Goal: Information Seeking & Learning: Check status

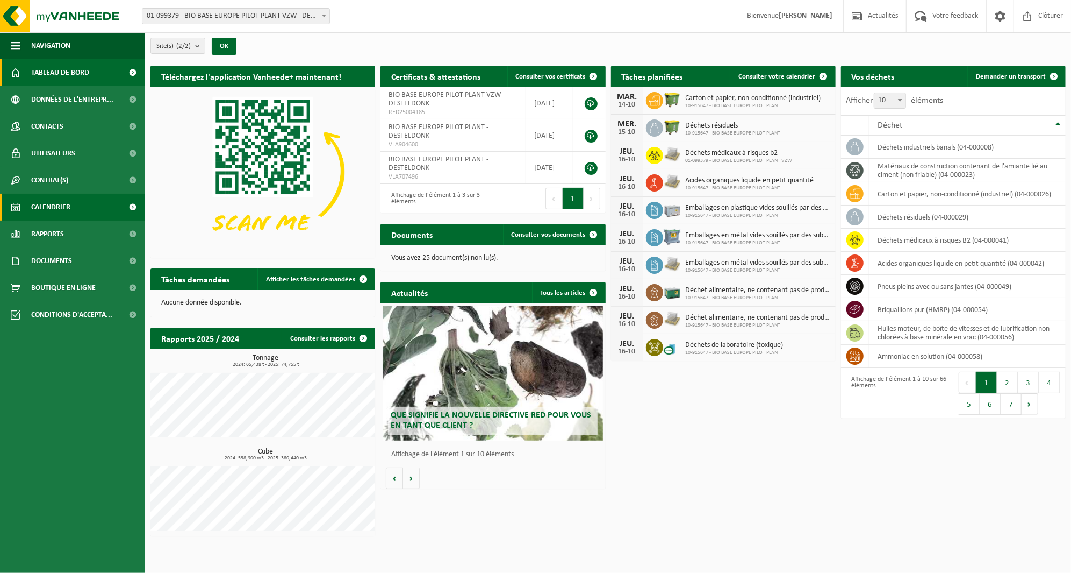
click at [75, 202] on link "Calendrier" at bounding box center [72, 207] width 145 height 27
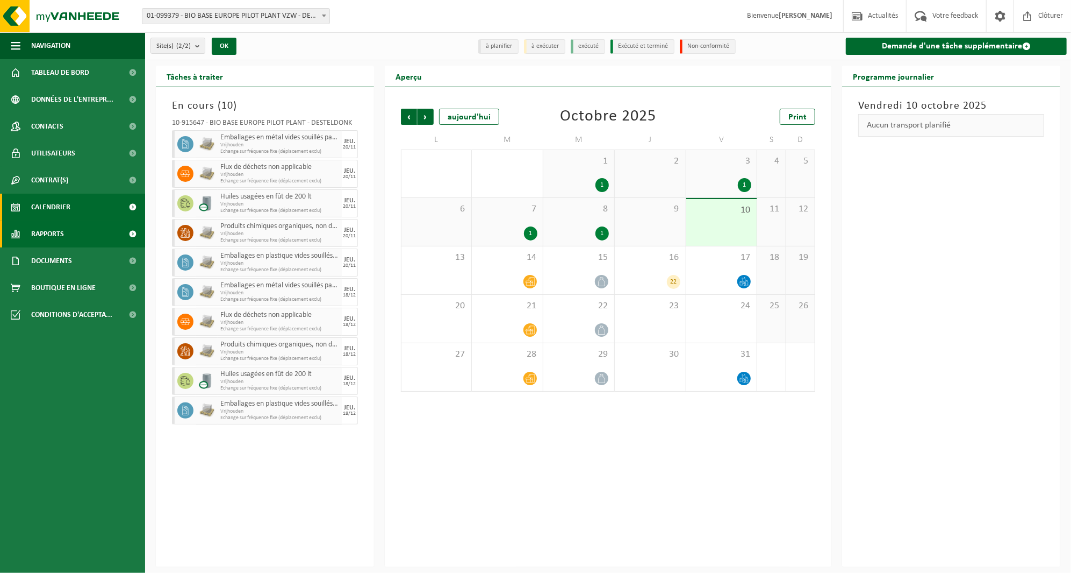
click at [93, 235] on link "Rapports" at bounding box center [72, 233] width 145 height 27
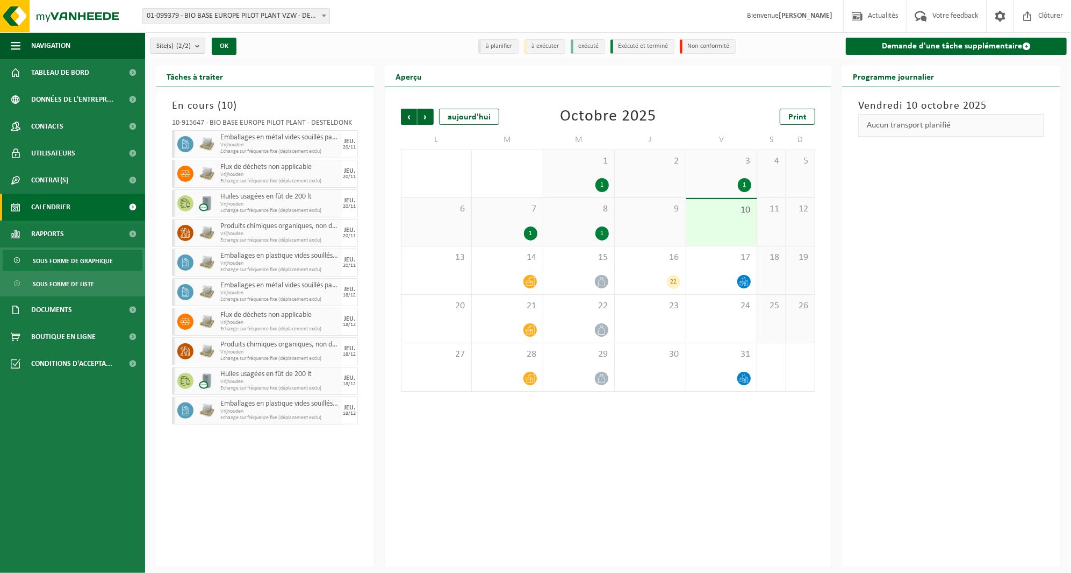
click at [117, 260] on link "Sous forme de graphique" at bounding box center [73, 260] width 140 height 20
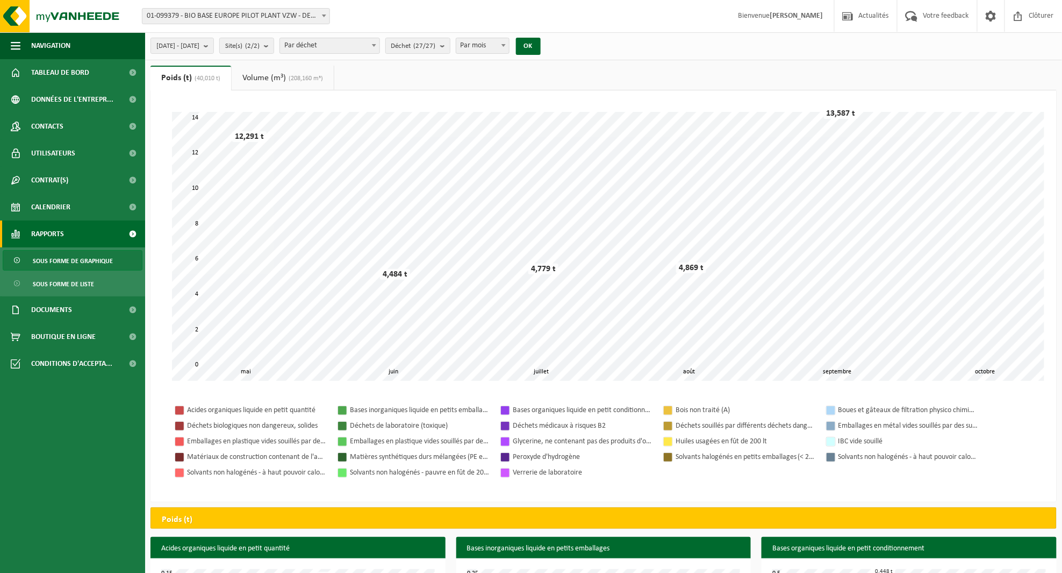
click at [509, 44] on span "Par mois" at bounding box center [482, 45] width 53 height 15
select select "3"
click at [199, 45] on span "2025-05-01 - 2025-10-10" at bounding box center [177, 46] width 43 height 16
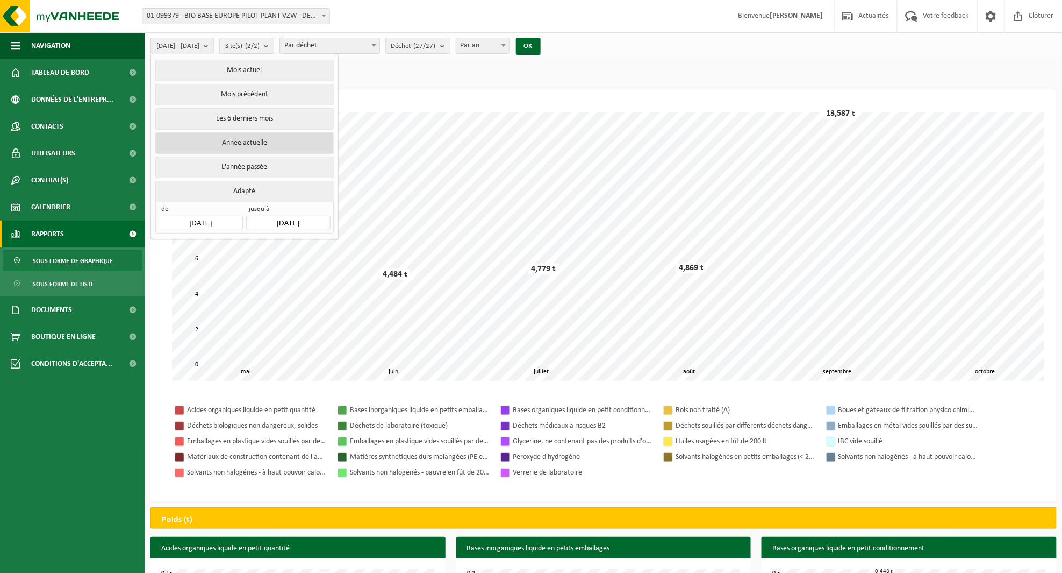
click at [289, 141] on button "Année actuelle" at bounding box center [244, 143] width 178 height 22
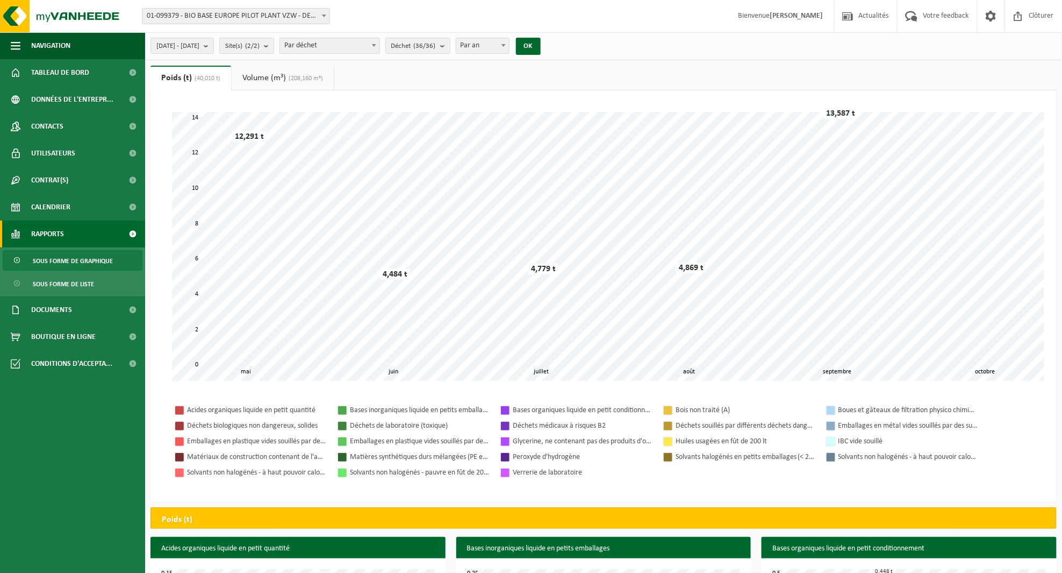
click at [552, 55] on div "2025-01-01 - 2025-10-10 Mois actuel Mois précédent Les 6 derniers mois Année ac…" at bounding box center [349, 45] width 408 height 23
click at [541, 47] on button "OK" at bounding box center [528, 46] width 25 height 17
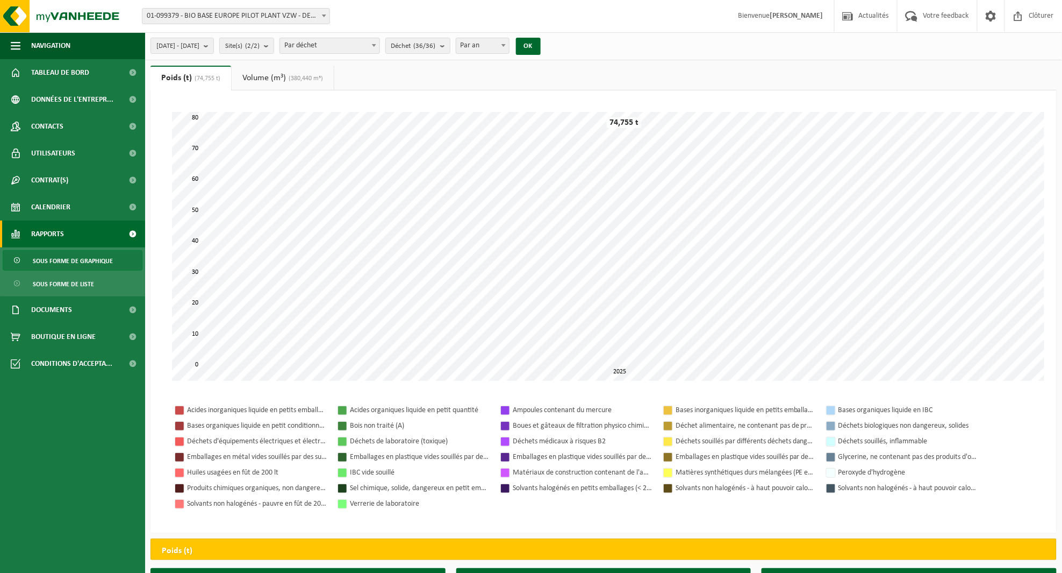
click at [497, 42] on span "Par an" at bounding box center [482, 45] width 53 height 15
click at [199, 43] on span "2025-01-01 - 2025-10-10" at bounding box center [177, 46] width 43 height 16
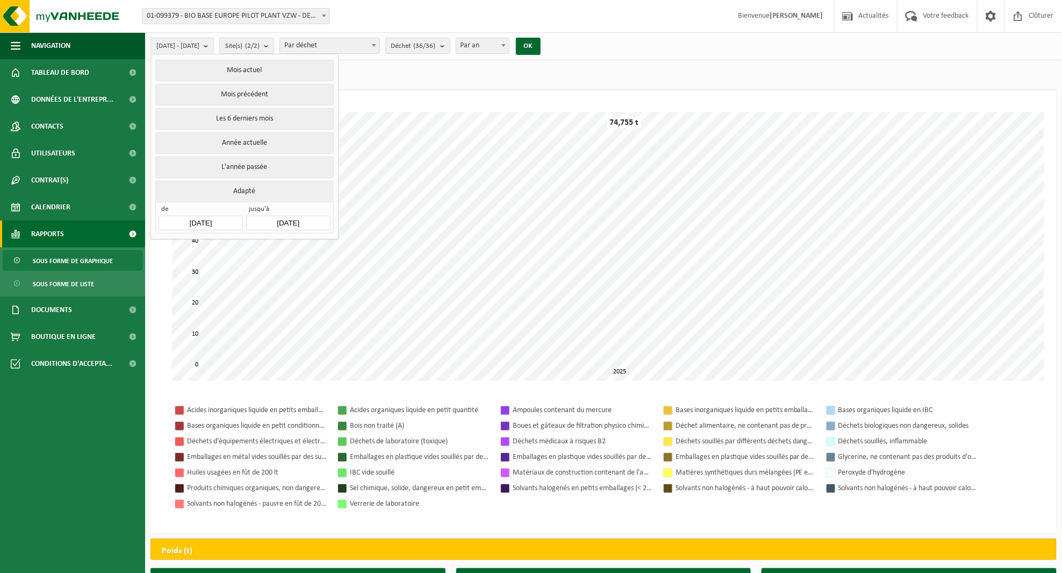
click at [630, 58] on div "2025-01-01 - 2025-10-10 Mois actuel Mois précédent Les 6 derniers mois Année ac…" at bounding box center [603, 46] width 917 height 28
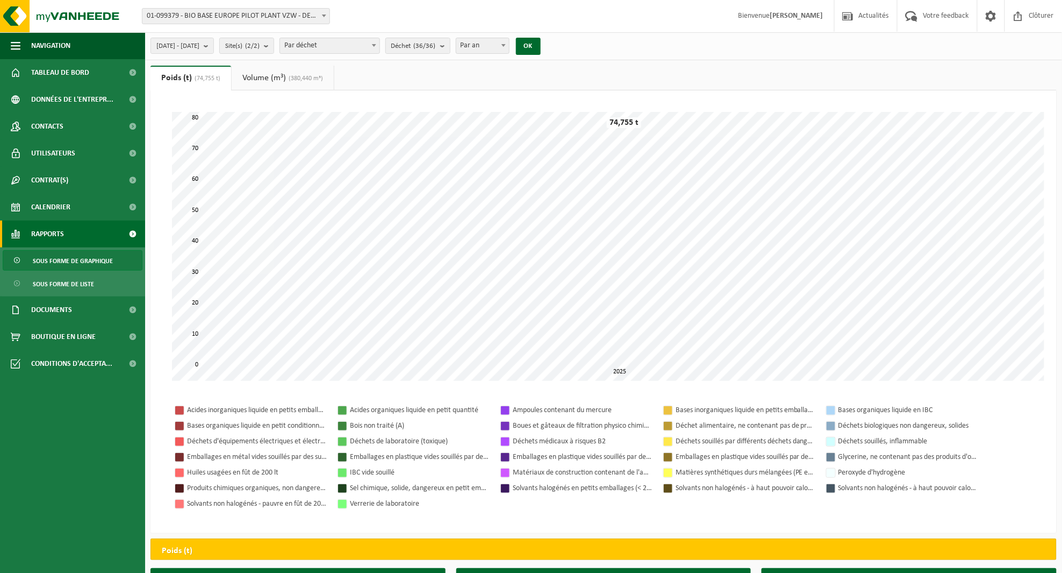
click at [302, 74] on link "Volume (m³) (380,440 m³)" at bounding box center [283, 78] width 102 height 25
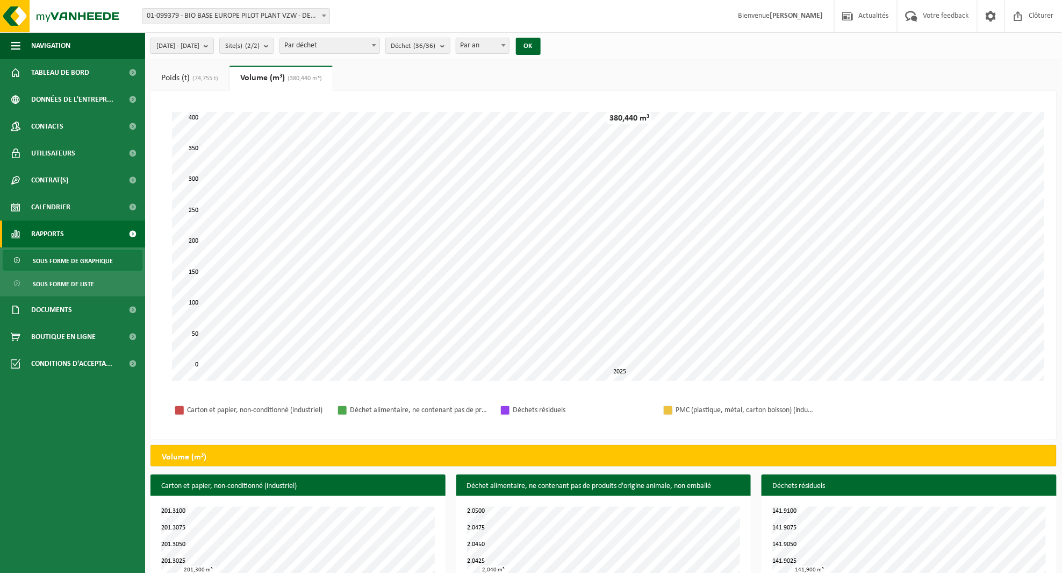
click at [191, 41] on span "2025-01-01 - 2025-10-10" at bounding box center [177, 46] width 43 height 16
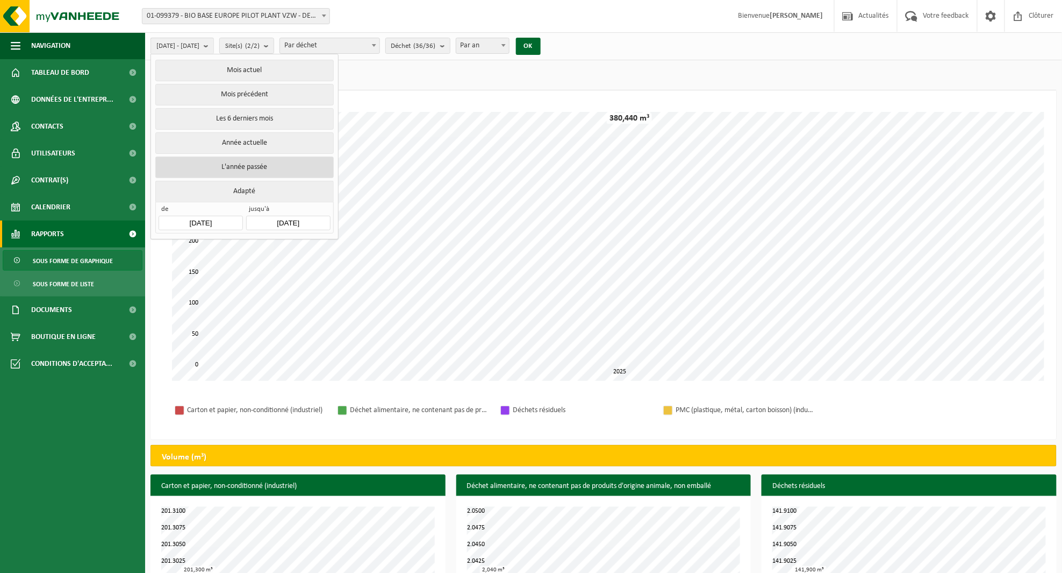
click at [245, 162] on button "L'année passée" at bounding box center [244, 167] width 178 height 22
type input "2024-01-01"
type input "2024-12-31"
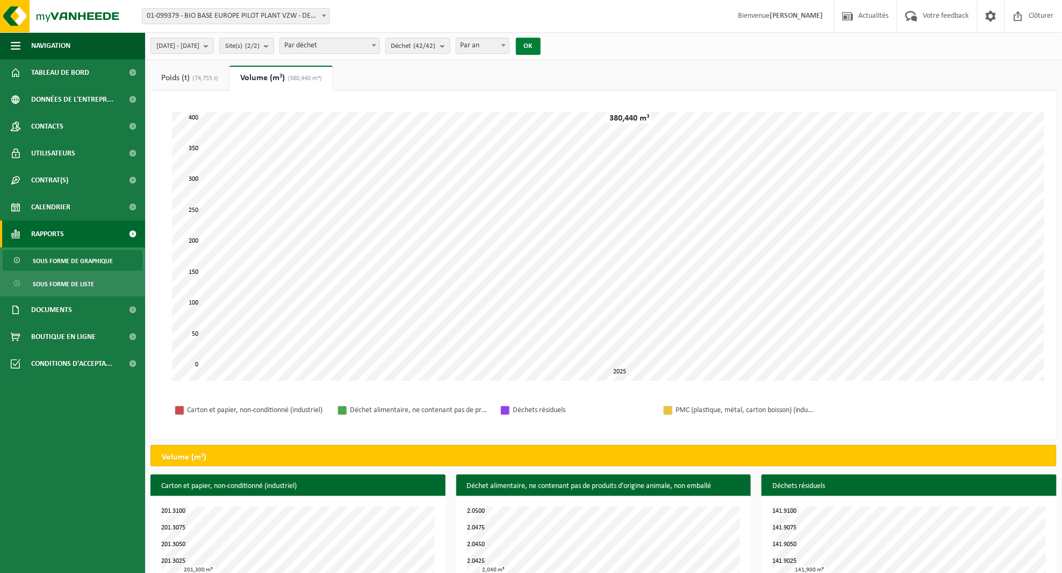
click at [541, 47] on button "OK" at bounding box center [528, 46] width 25 height 17
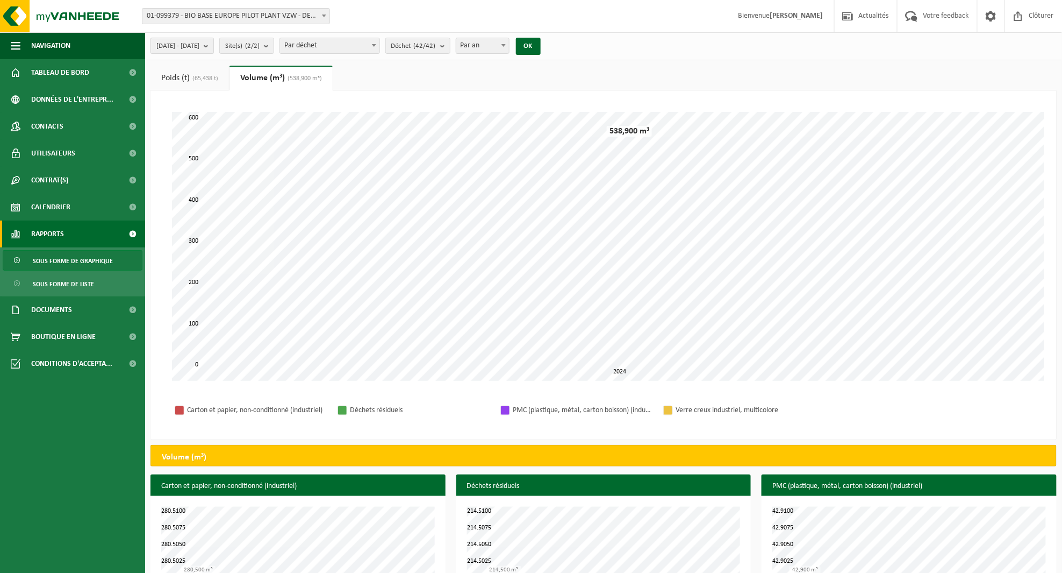
click at [199, 40] on span "2024-01-01 - 2024-12-31" at bounding box center [177, 46] width 43 height 16
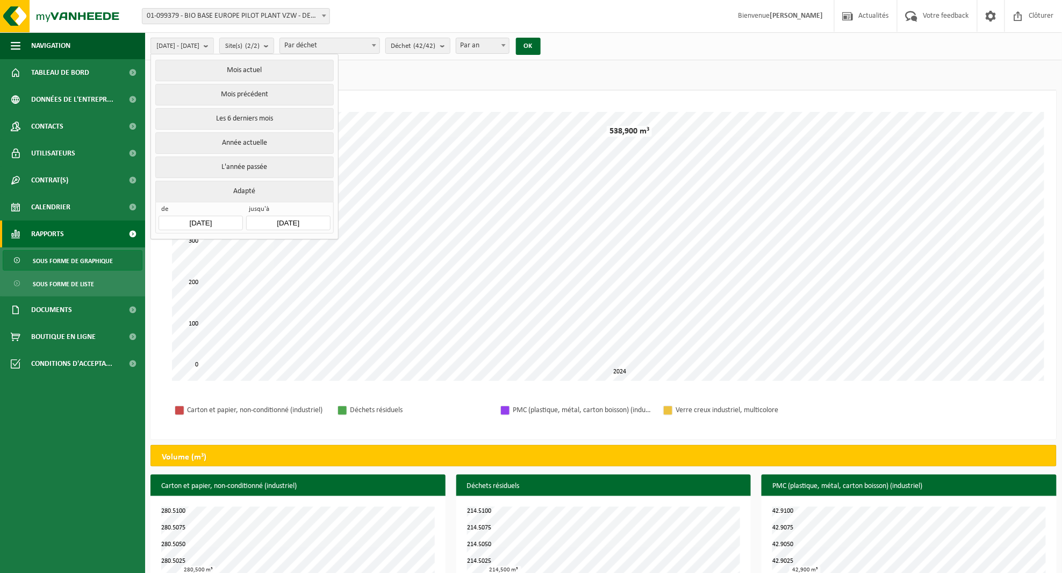
click at [292, 216] on input "2024-12-31" at bounding box center [288, 223] width 84 height 15
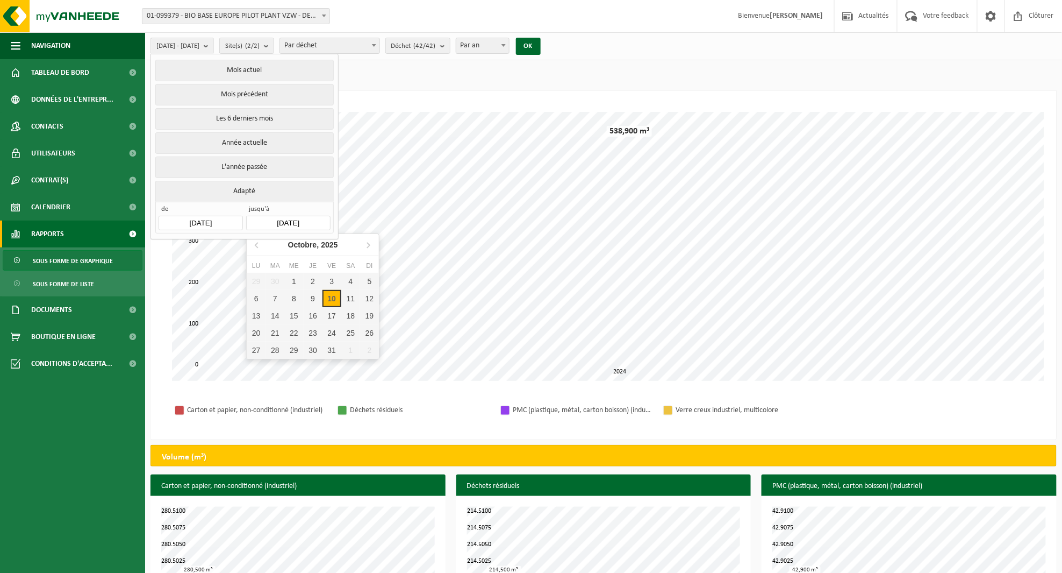
click at [330, 306] on div "10" at bounding box center [332, 298] width 19 height 17
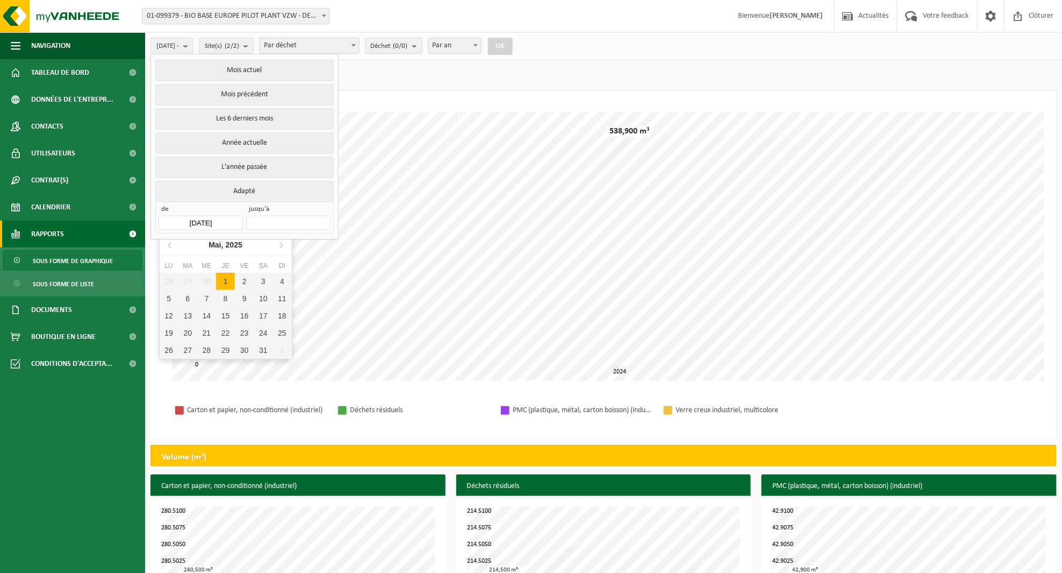
click at [192, 216] on input "2025-05-01" at bounding box center [201, 223] width 84 height 15
click at [166, 255] on nav "Mai, 2025" at bounding box center [226, 245] width 132 height 22
click at [170, 250] on icon at bounding box center [170, 244] width 17 height 17
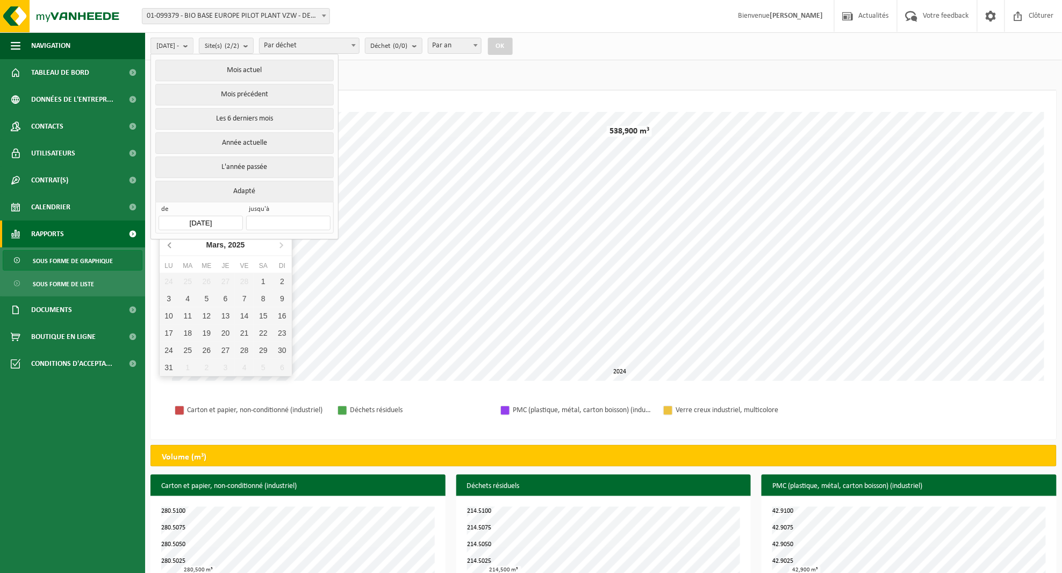
click at [170, 250] on icon at bounding box center [170, 244] width 17 height 17
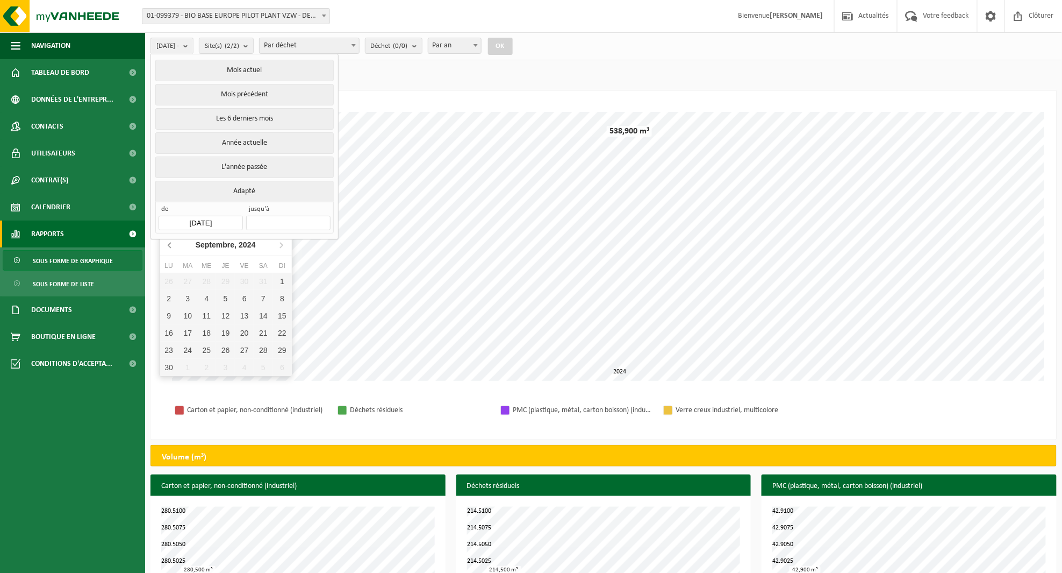
click at [170, 250] on icon at bounding box center [170, 244] width 17 height 17
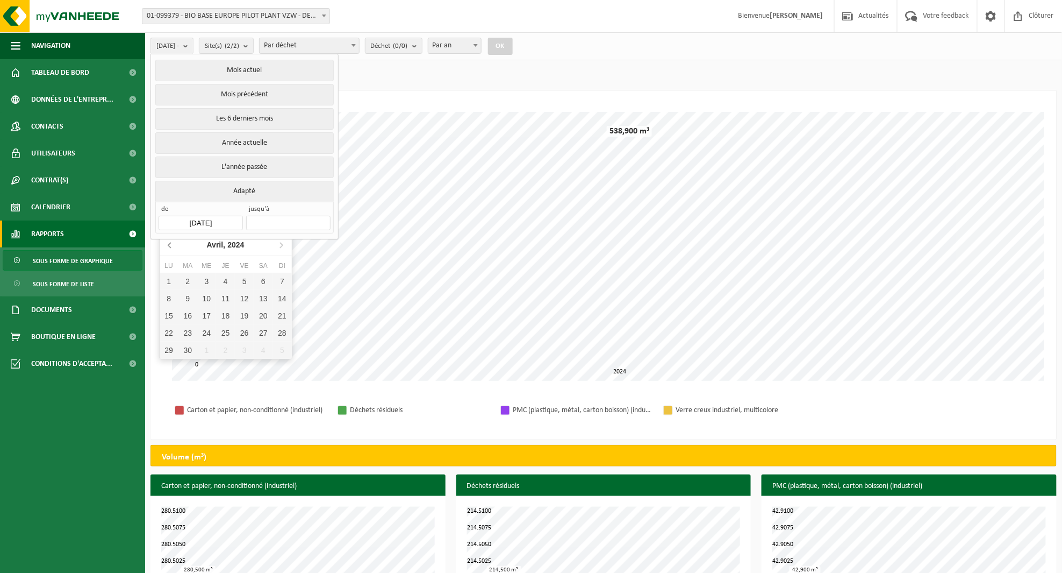
click at [170, 250] on icon at bounding box center [170, 244] width 17 height 17
click at [282, 244] on icon at bounding box center [281, 244] width 3 height 5
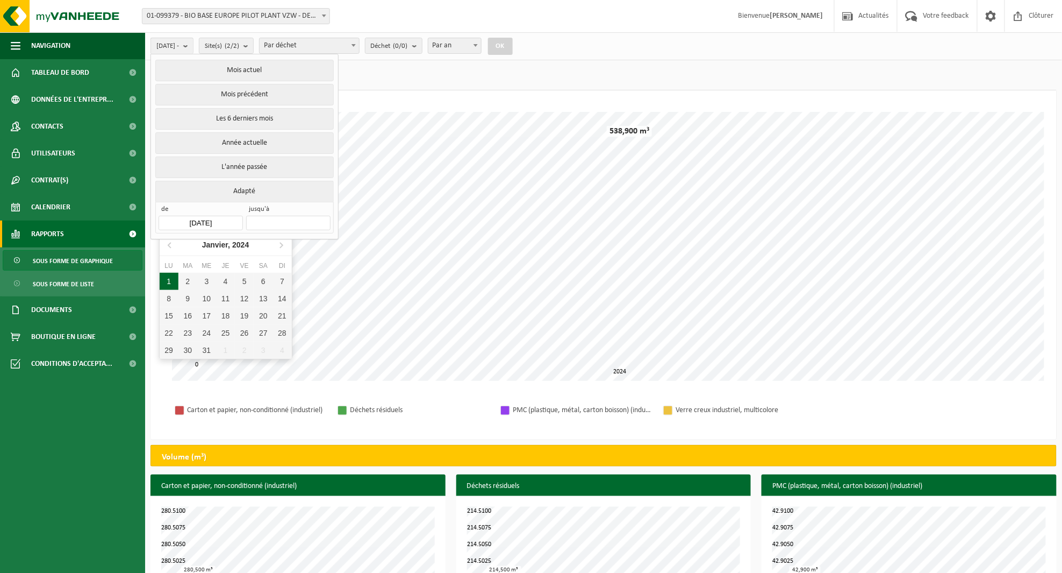
click at [175, 280] on div "1" at bounding box center [169, 281] width 19 height 17
type input "2024-01-01"
type input "2025-10-10"
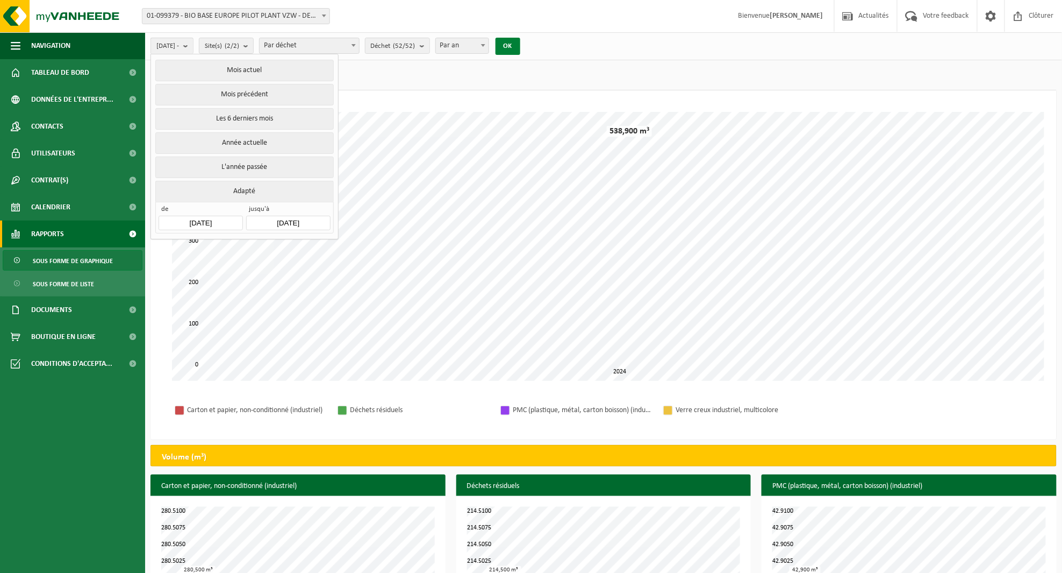
click at [520, 38] on button "OK" at bounding box center [508, 46] width 25 height 17
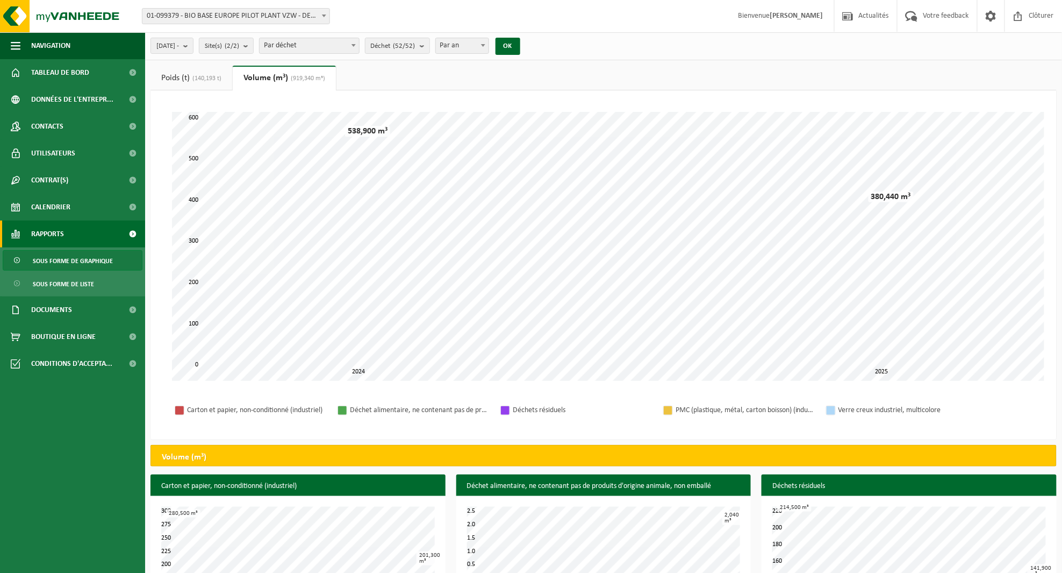
click at [206, 72] on link "Poids (t) (140,193 t)" at bounding box center [192, 78] width 82 height 25
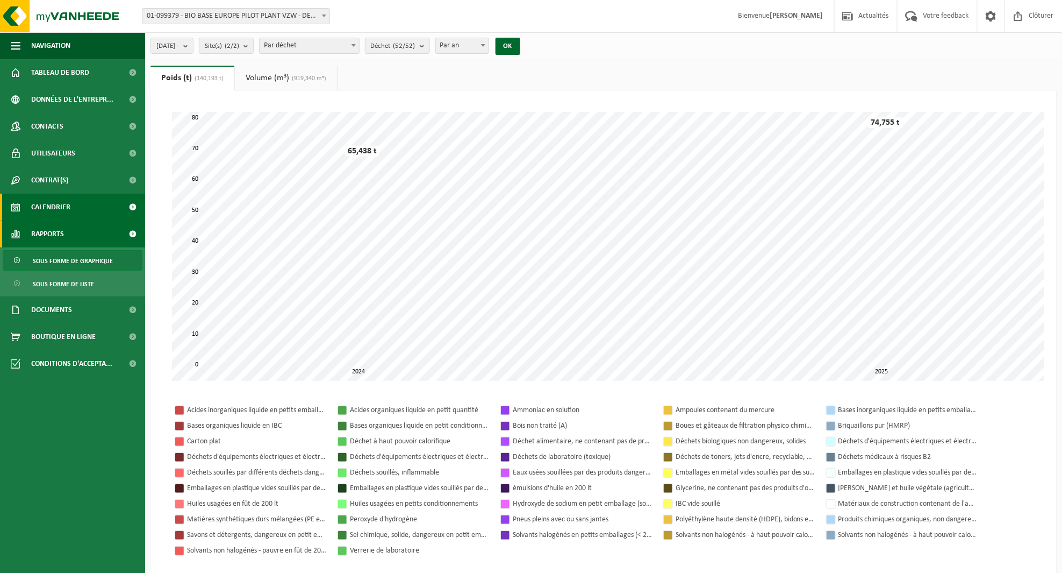
click at [59, 209] on span "Calendrier" at bounding box center [50, 207] width 39 height 27
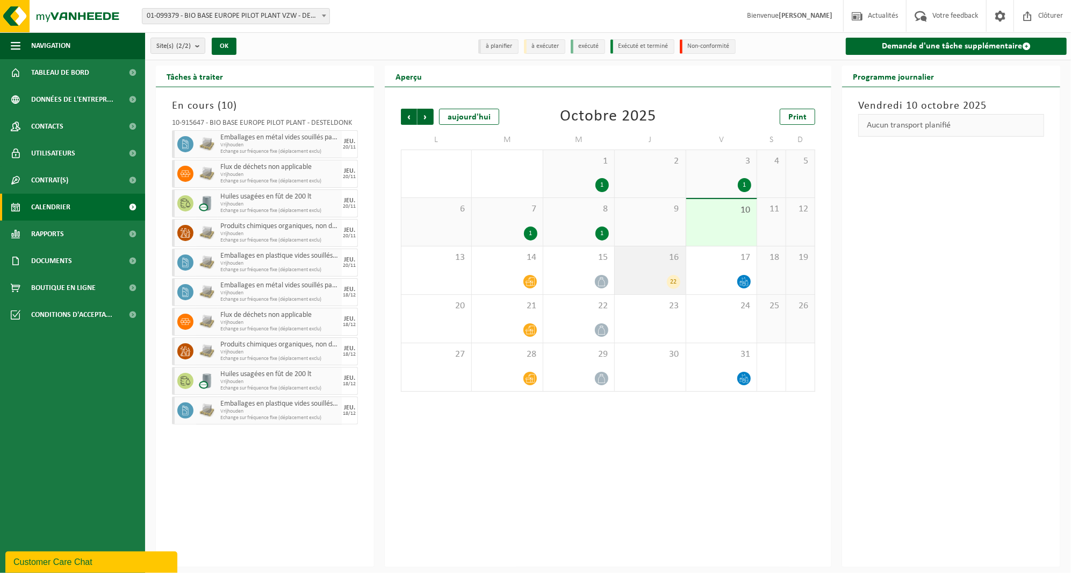
click at [623, 256] on span "16" at bounding box center [650, 258] width 60 height 12
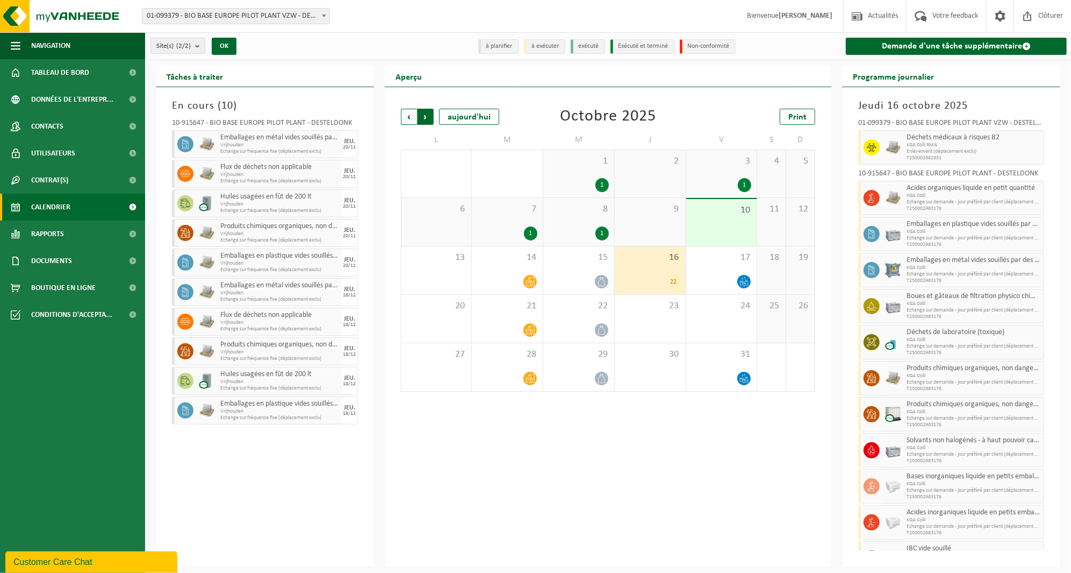
click at [413, 111] on span "Précédent" at bounding box center [409, 117] width 16 height 16
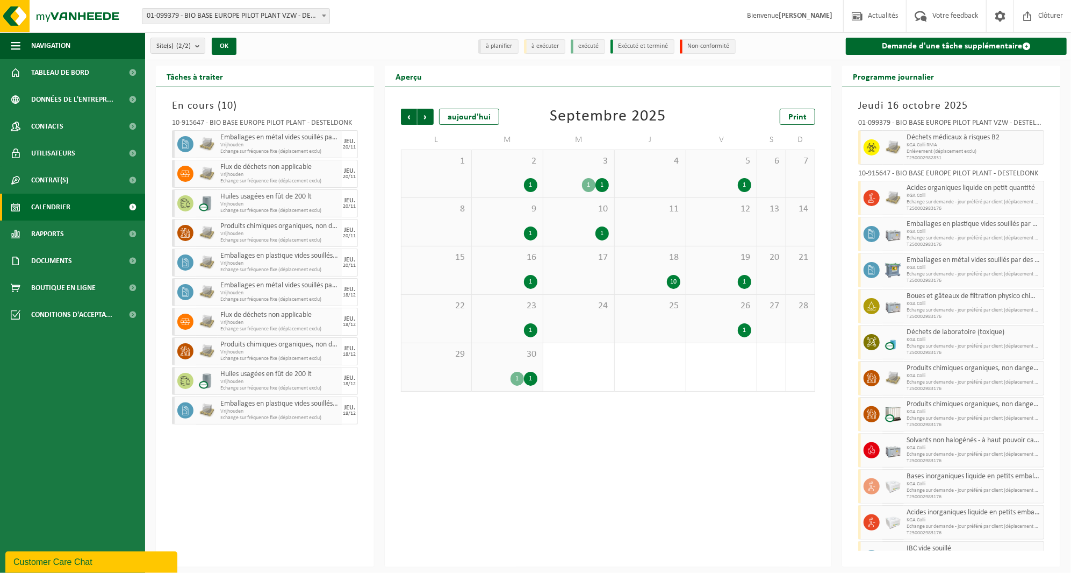
click at [675, 276] on div "10" at bounding box center [673, 282] width 13 height 14
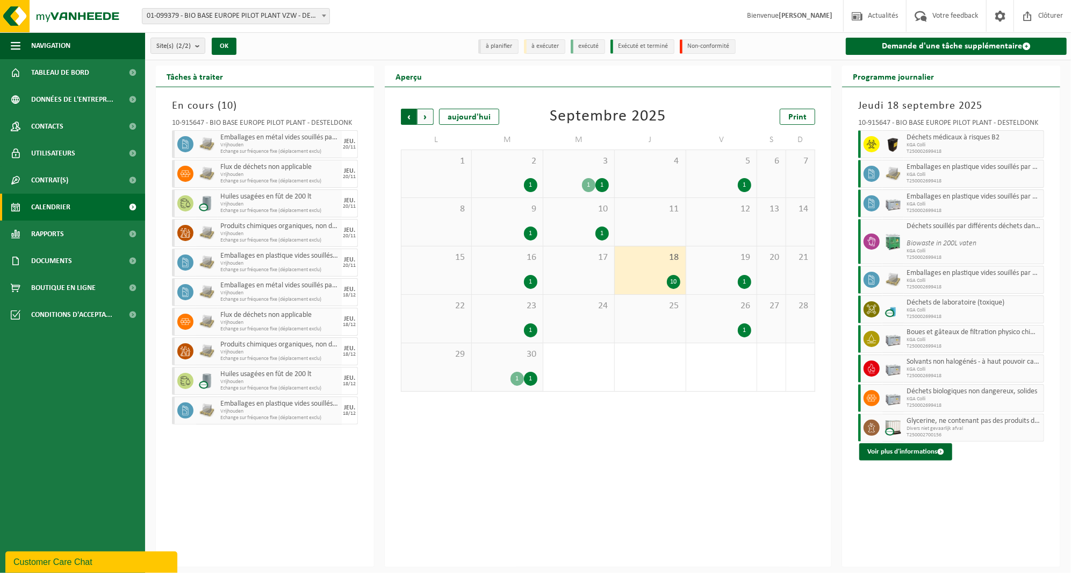
click at [433, 114] on span "Suivant" at bounding box center [426, 117] width 16 height 16
